Goal: Task Accomplishment & Management: Manage account settings

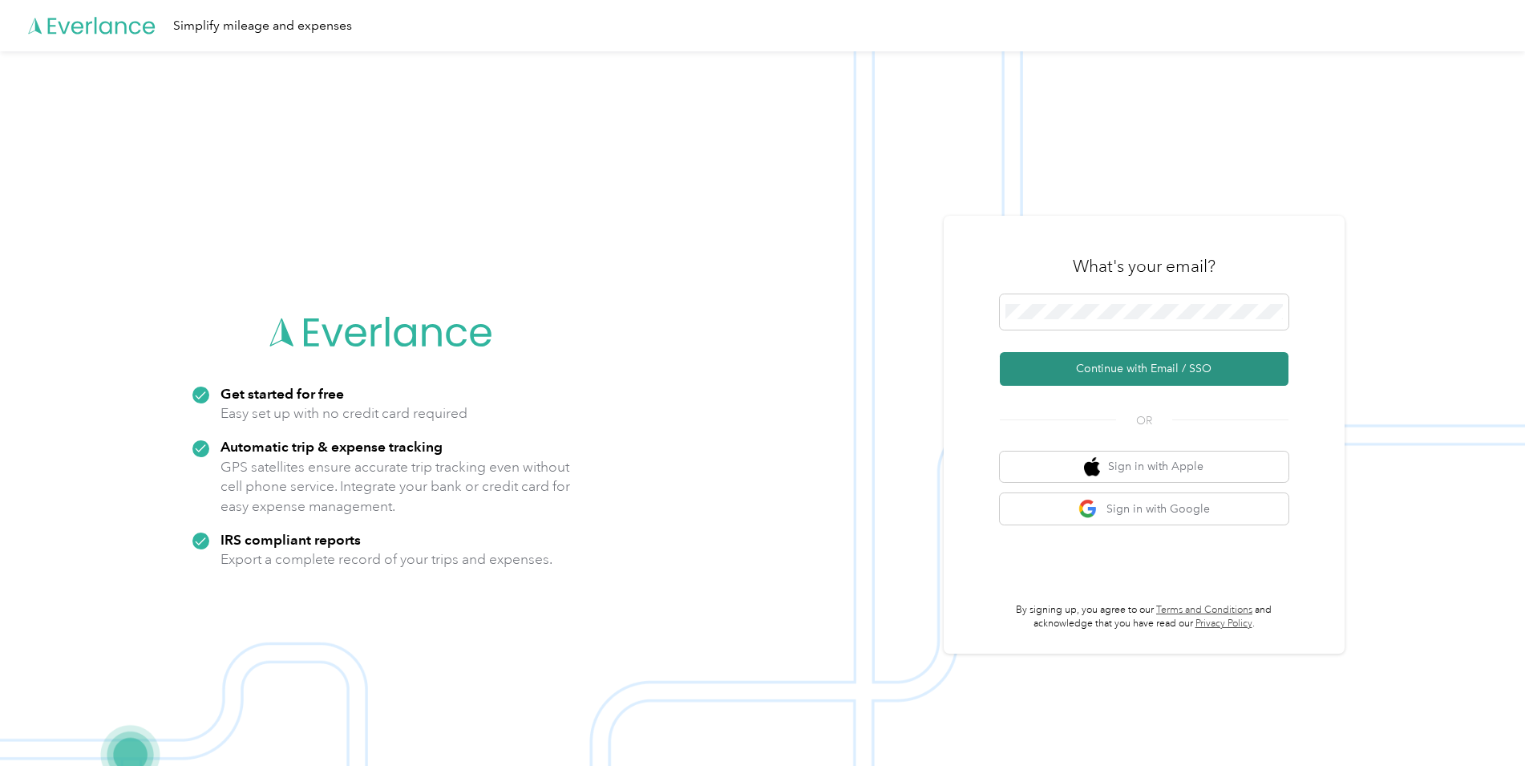
click at [1068, 373] on button "Continue with Email / SSO" at bounding box center [1144, 369] width 289 height 34
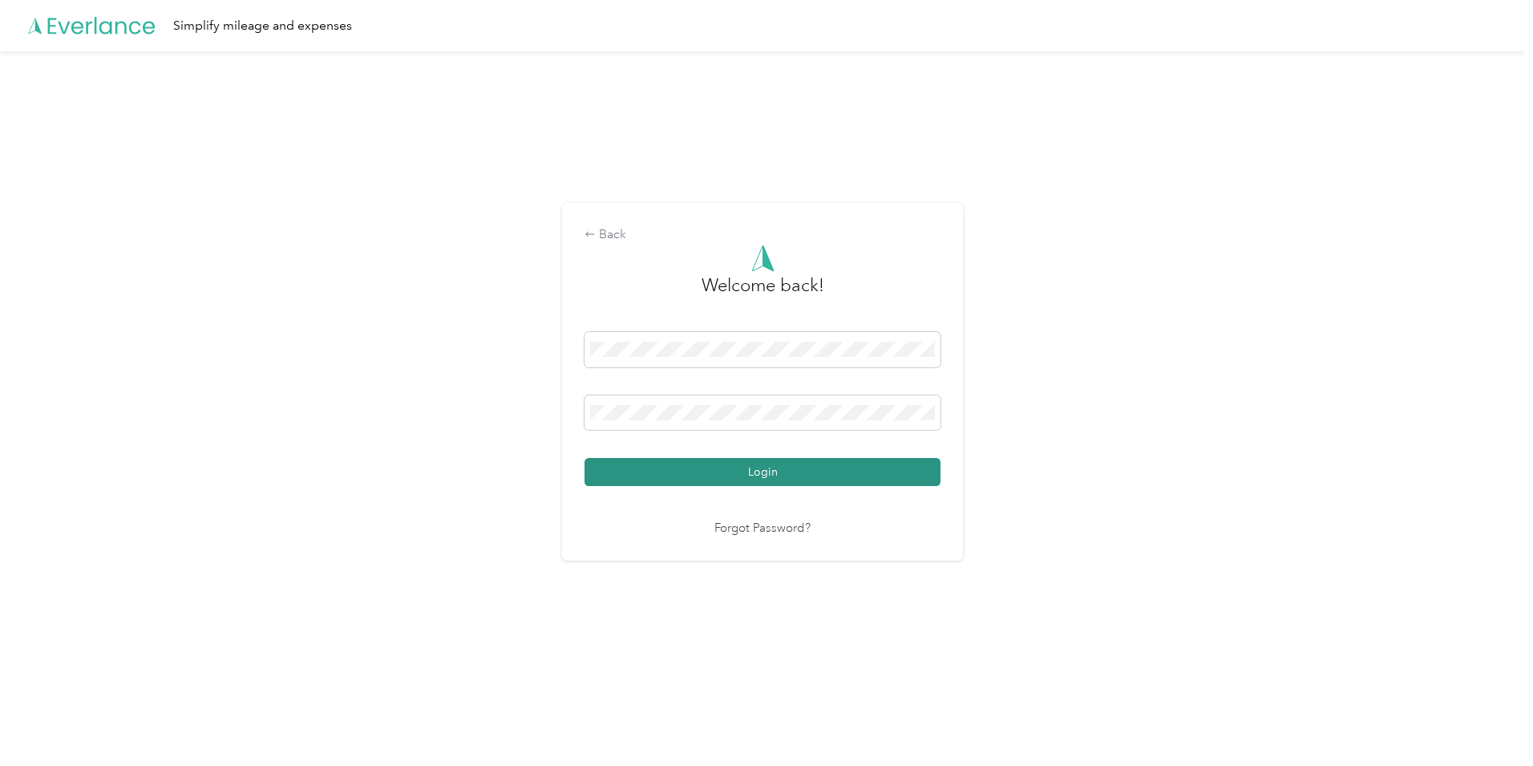
click at [786, 477] on button "Login" at bounding box center [762, 472] width 356 height 28
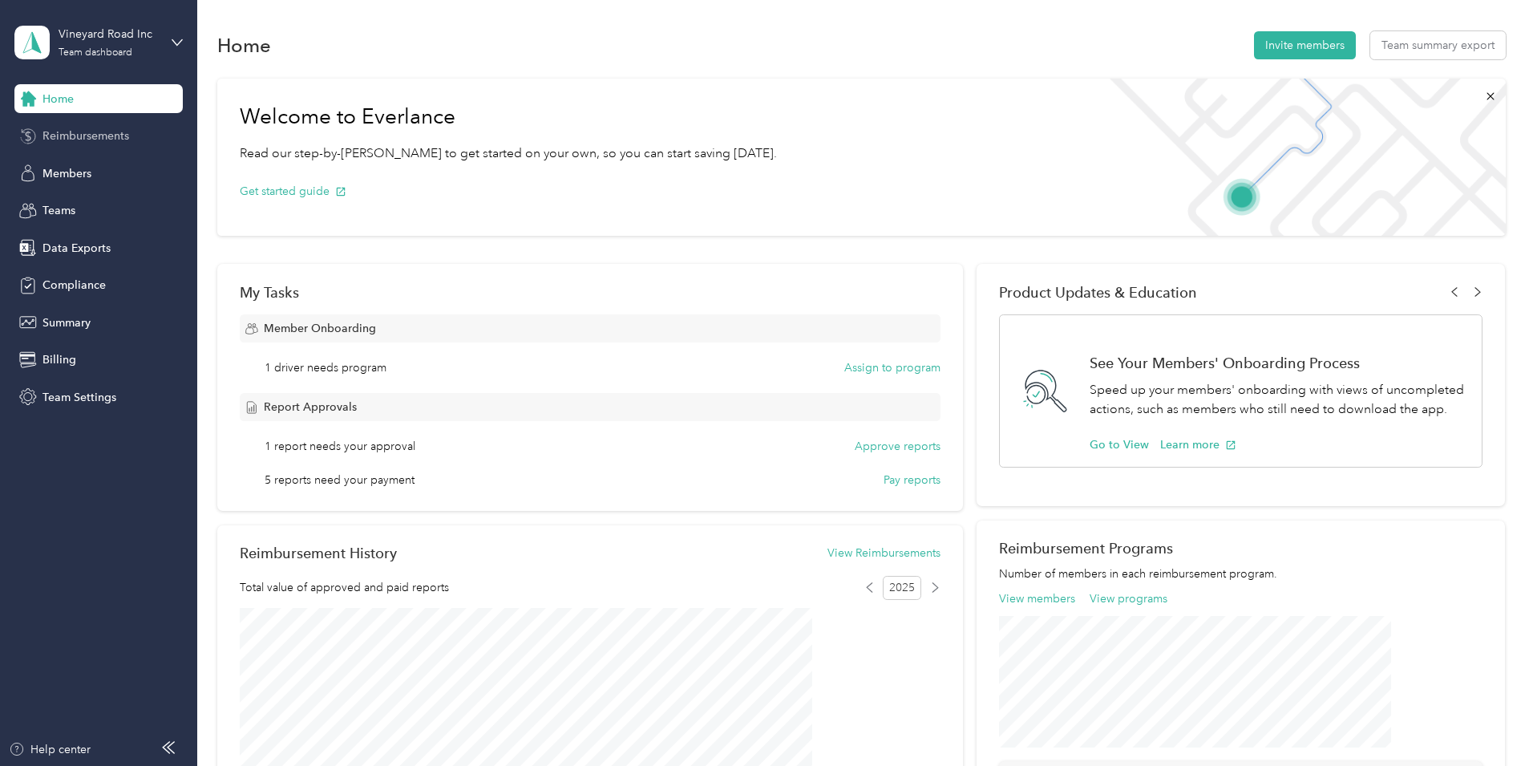
click at [103, 133] on span "Reimbursements" at bounding box center [85, 135] width 87 height 17
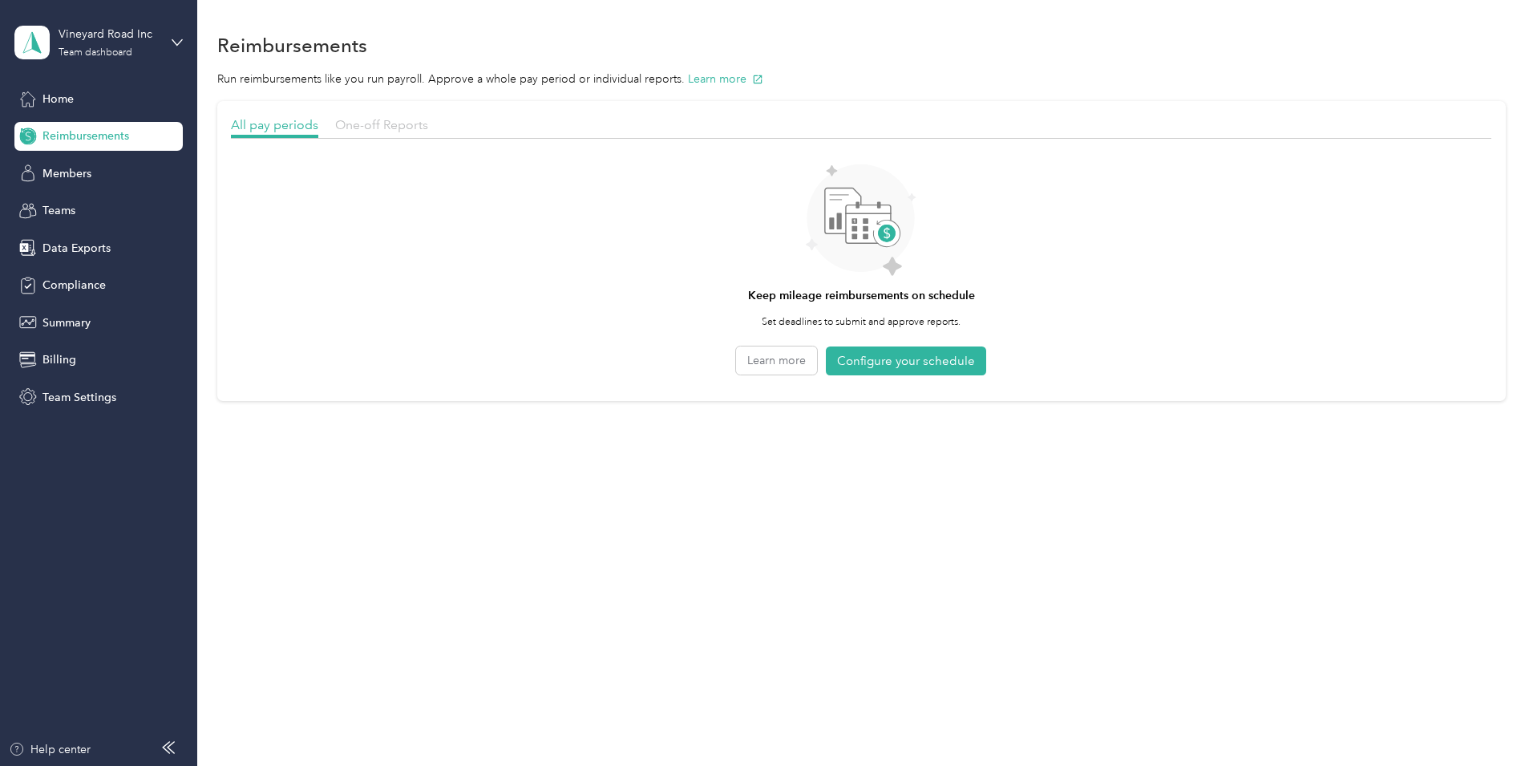
click at [428, 125] on span "One-off Reports" at bounding box center [381, 124] width 93 height 15
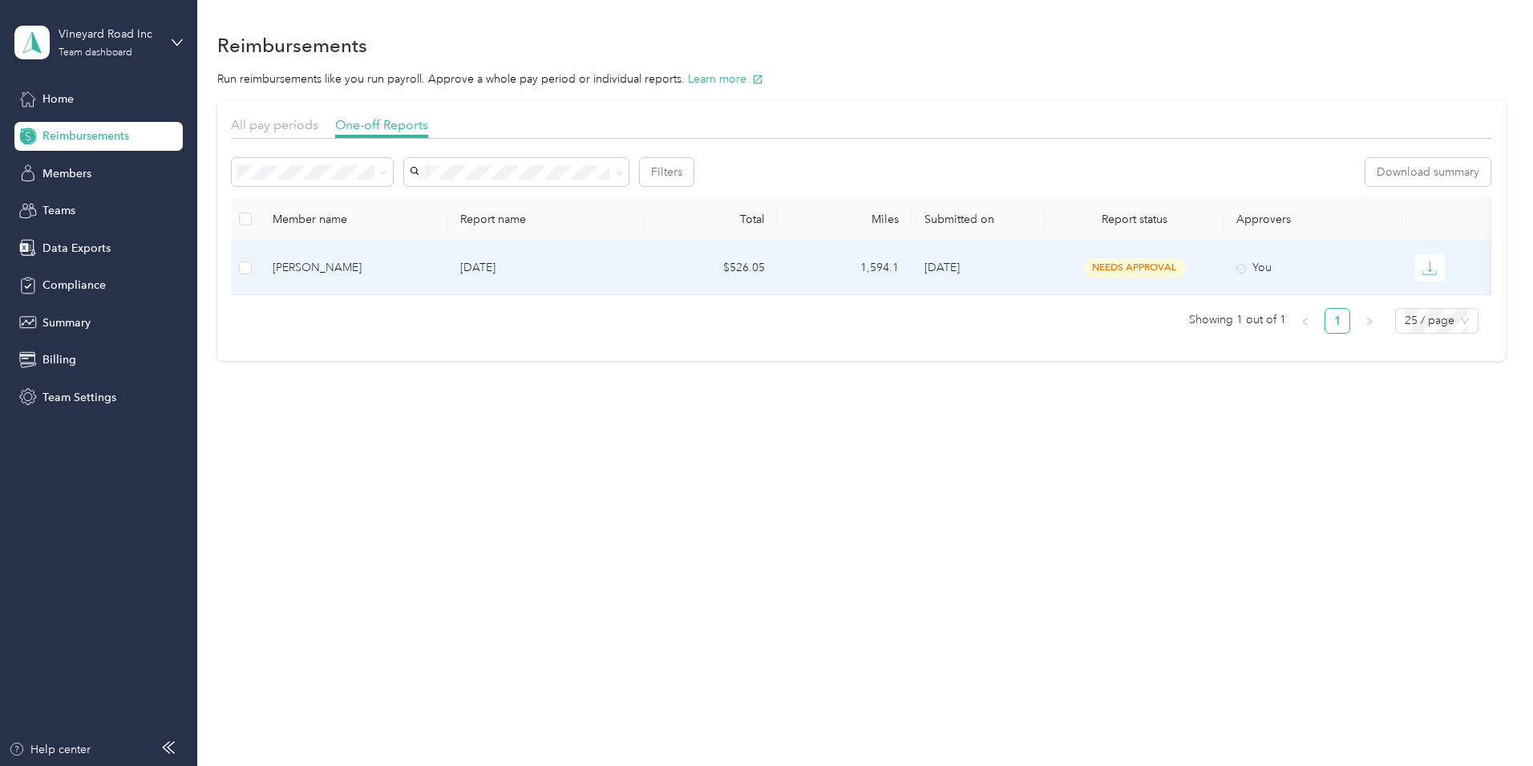
click at [409, 270] on div "[PERSON_NAME]" at bounding box center [354, 268] width 162 height 18
